Goal: Check status: Check status

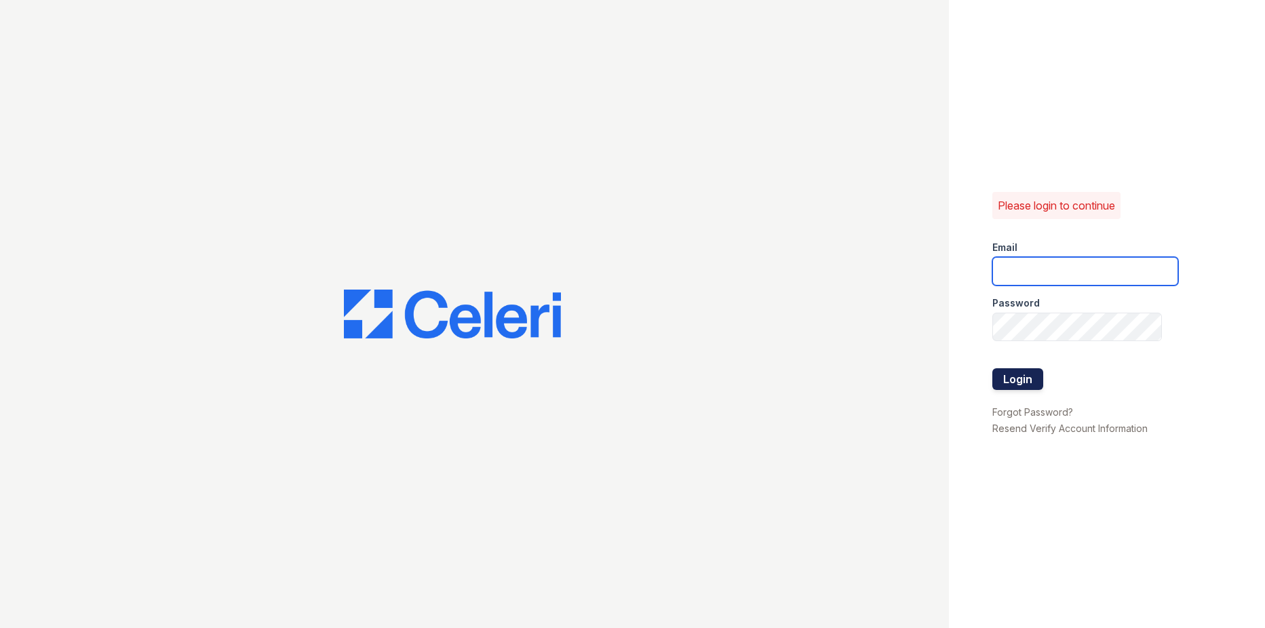
type input "[EMAIL_ADDRESS][DOMAIN_NAME]"
click at [1038, 383] on button "Login" at bounding box center [1018, 379] width 51 height 22
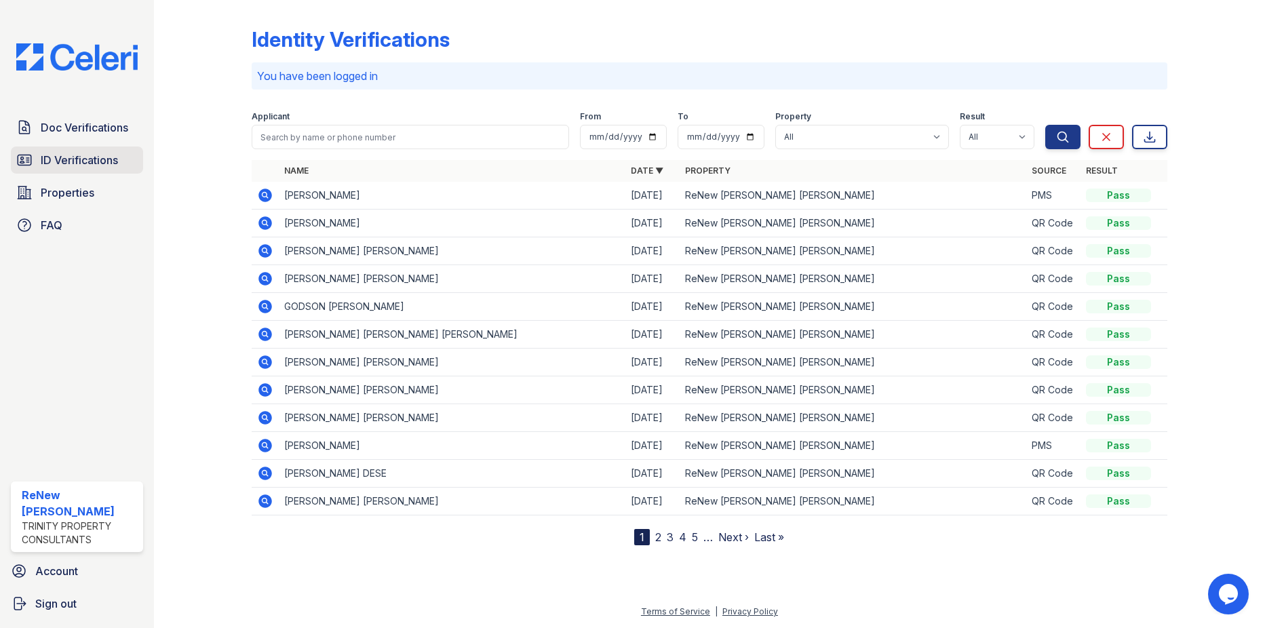
click at [64, 161] on span "ID Verifications" at bounding box center [79, 160] width 77 height 16
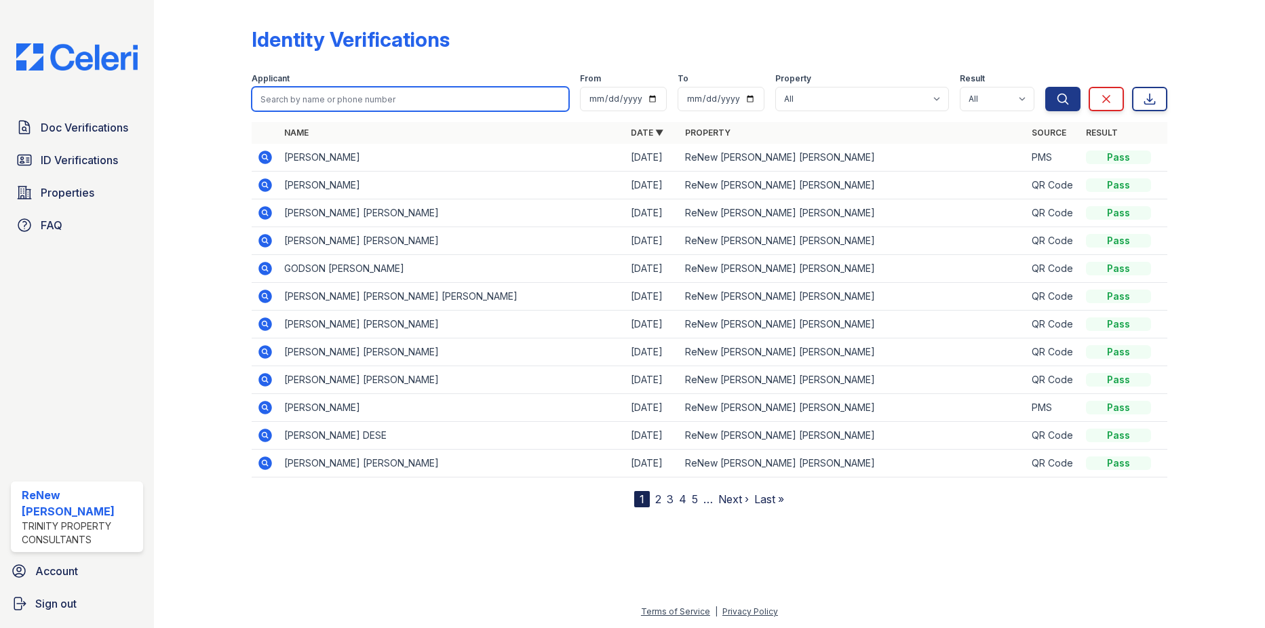
click at [358, 102] on input "search" at bounding box center [410, 99] width 317 height 24
type input "andre"
click at [1046, 87] on button "Search" at bounding box center [1063, 99] width 35 height 24
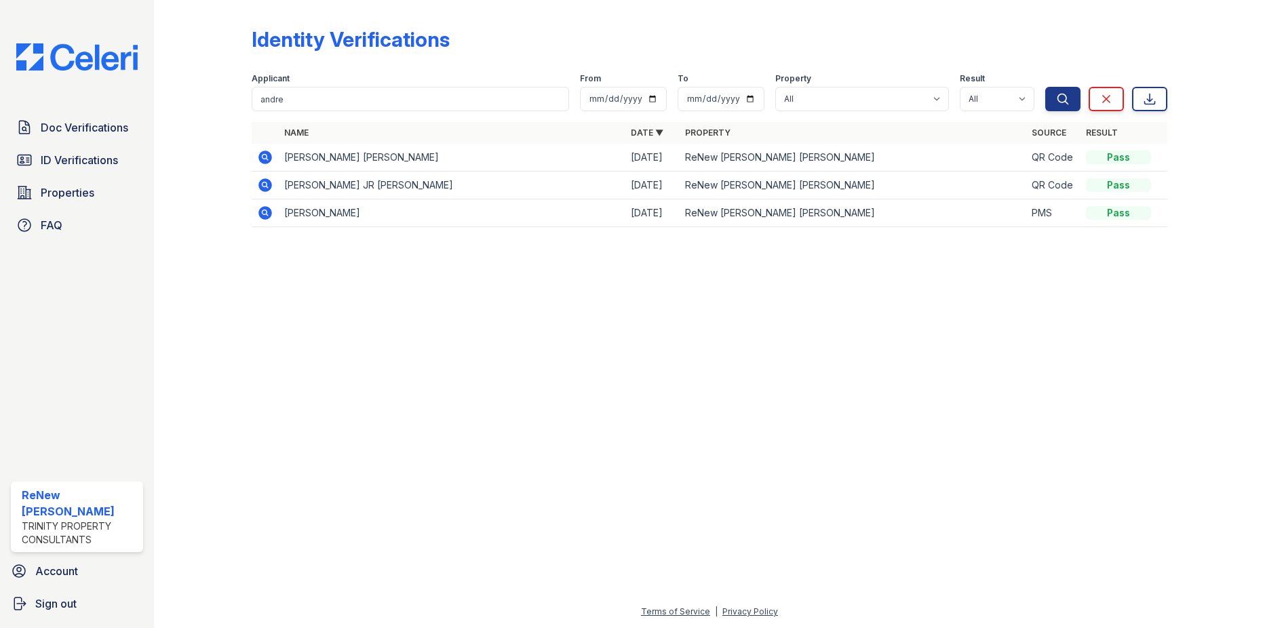
click at [263, 185] on icon at bounding box center [265, 185] width 16 height 16
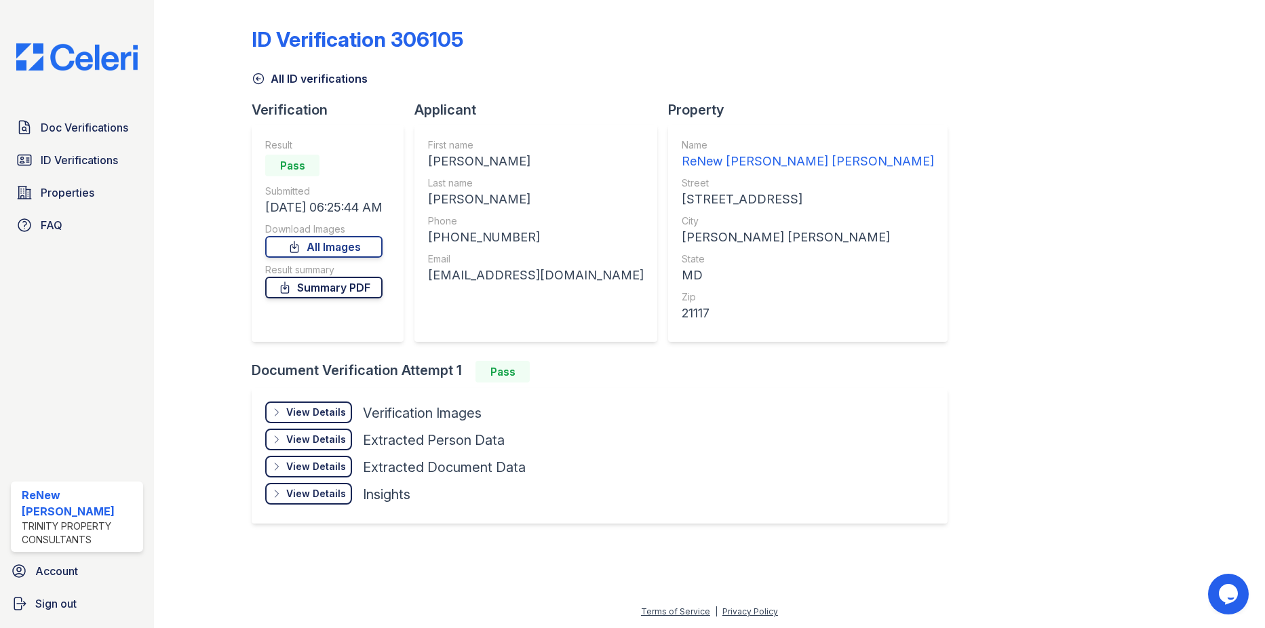
click at [352, 286] on link "Summary PDF" at bounding box center [323, 288] width 117 height 22
drag, startPoint x: 324, startPoint y: 249, endPoint x: 330, endPoint y: 244, distance: 7.2
click at [324, 249] on link "All Images" at bounding box center [323, 247] width 117 height 22
drag, startPoint x: 973, startPoint y: 285, endPoint x: 949, endPoint y: 249, distance: 43.1
click at [973, 285] on div "ID Verification 306105 All ID verifications Verification Result Pass Submitted …" at bounding box center [709, 273] width 915 height 537
